Goal: Task Accomplishment & Management: Manage account settings

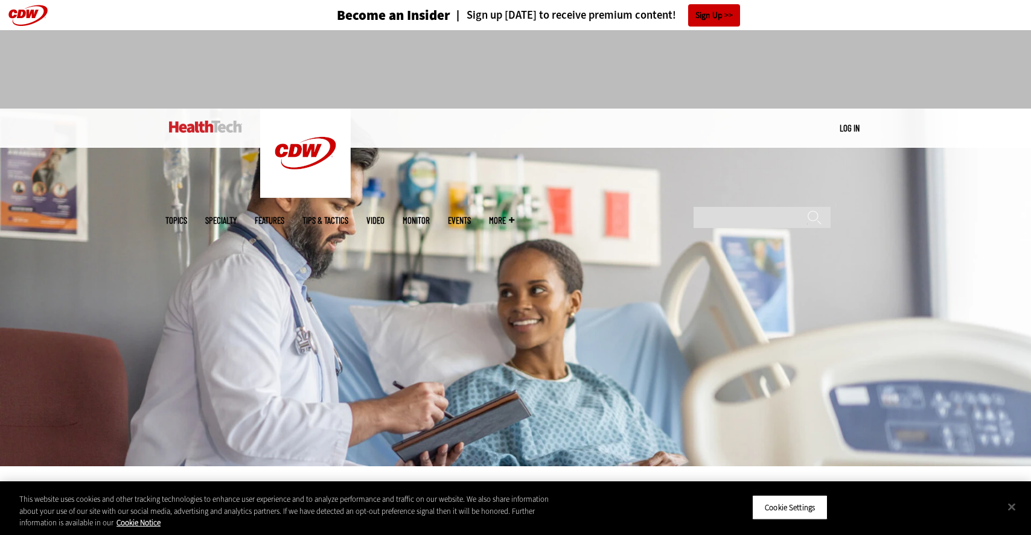
click at [850, 129] on link "Log in" at bounding box center [849, 128] width 20 height 11
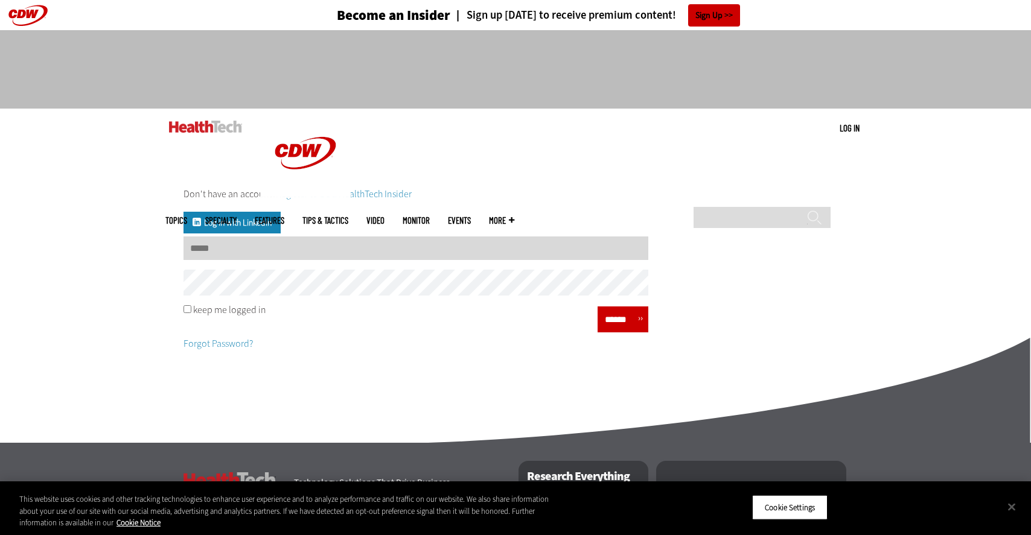
click at [299, 245] on input "Username" at bounding box center [415, 249] width 465 height 24
type input "**********"
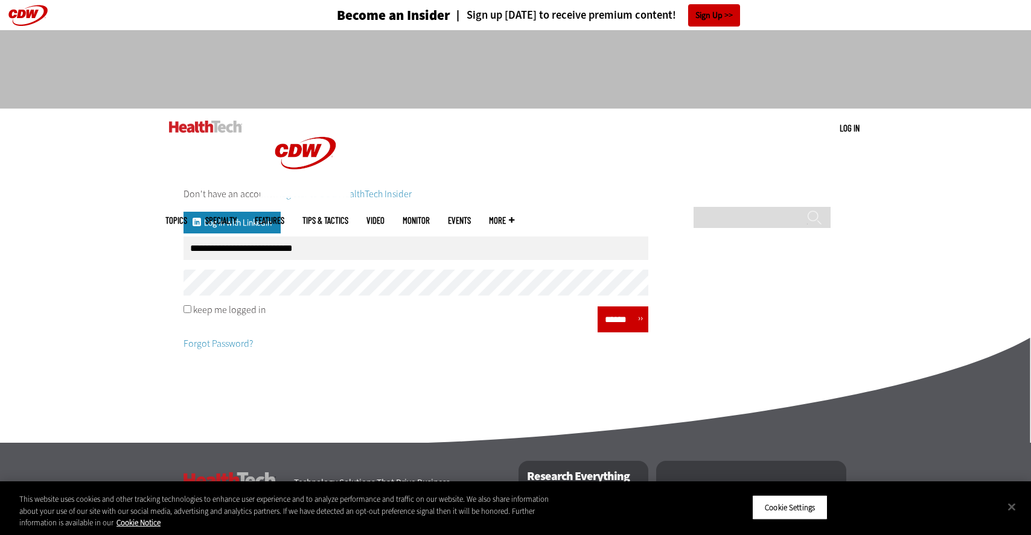
click at [619, 316] on input "******" at bounding box center [619, 320] width 36 height 18
